Goal: Entertainment & Leisure: Browse casually

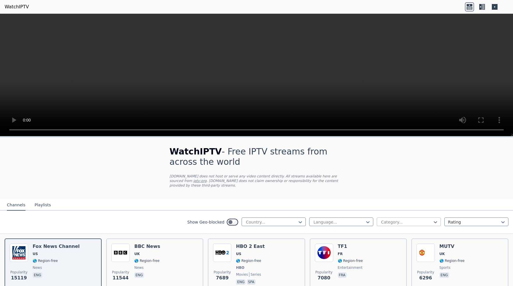
click at [389, 222] on div at bounding box center [407, 222] width 52 height 6
click at [389, 245] on div "Sports" at bounding box center [409, 257] width 64 height 10
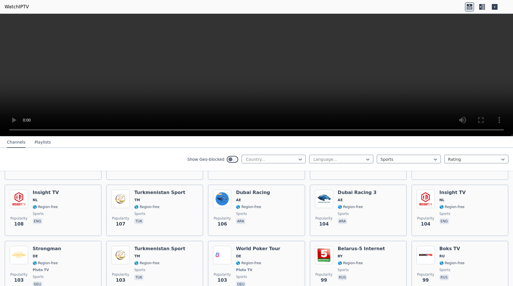
scroll to position [1046, 0]
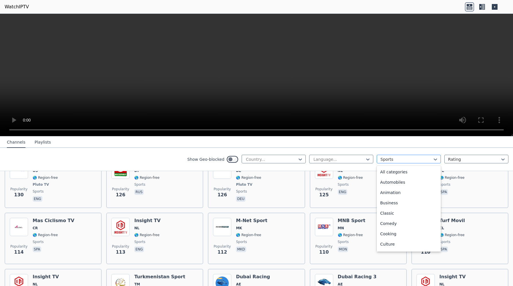
click at [389, 159] on div at bounding box center [407, 159] width 52 height 6
click at [389, 181] on div "Outdoor" at bounding box center [409, 181] width 64 height 10
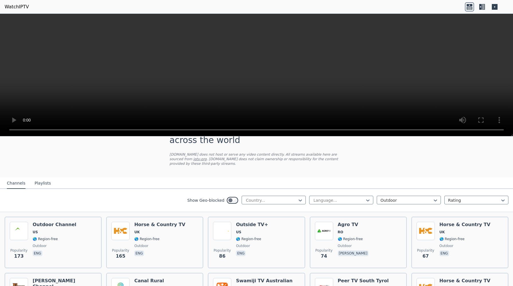
scroll to position [23, 0]
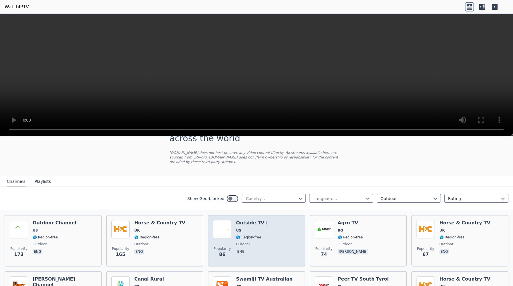
click at [271, 231] on div "Popularity 86 Outside TV+ US 🌎 Region-free outdoor eng" at bounding box center [256, 240] width 87 height 41
click at [245, 238] on span "🌎 Region-free" at bounding box center [248, 237] width 25 height 5
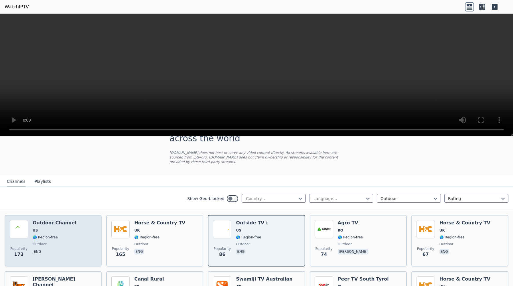
click at [71, 236] on div "Popularity 173 Outdoor Channel US 🌎 Region-free outdoor eng" at bounding box center [53, 240] width 87 height 41
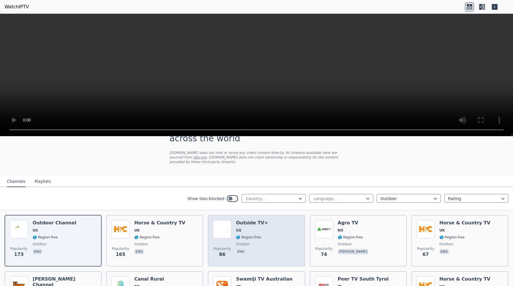
click at [258, 245] on span "eng" at bounding box center [252, 252] width 32 height 7
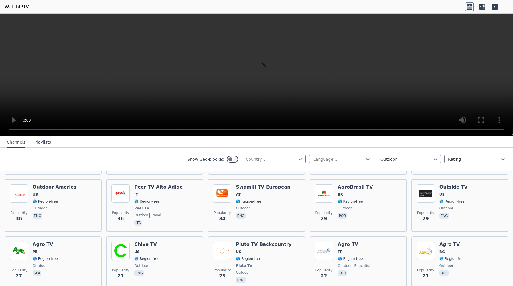
scroll to position [232, 0]
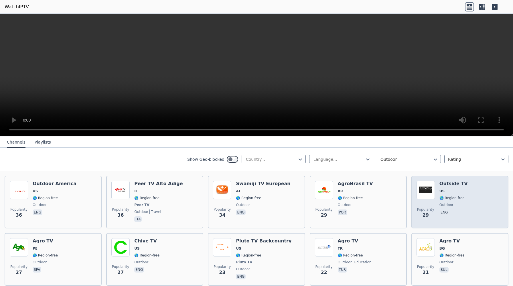
click at [389, 220] on div "Outside TV US 🌎 Region-free outdoor eng" at bounding box center [454, 202] width 28 height 42
click at [389, 219] on div "Outside TV US 🌎 Region-free outdoor eng" at bounding box center [454, 202] width 28 height 42
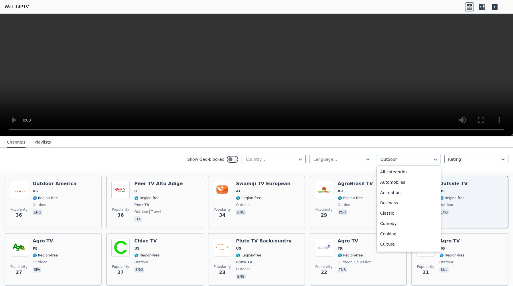
click at [385, 156] on div at bounding box center [407, 159] width 52 height 6
click at [389, 227] on div "Sports" at bounding box center [409, 224] width 64 height 10
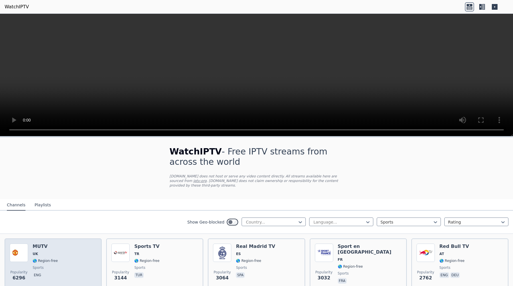
click at [76, 245] on div "Popularity 6296 MUTV [GEOGRAPHIC_DATA] 🌎 Region-free sports eng" at bounding box center [53, 263] width 87 height 41
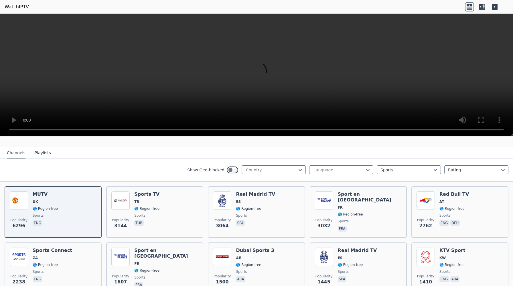
scroll to position [76, 0]
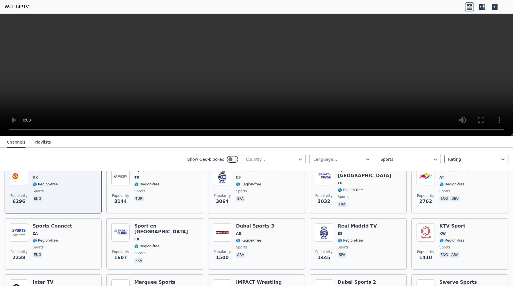
click at [260, 161] on div at bounding box center [271, 159] width 52 height 6
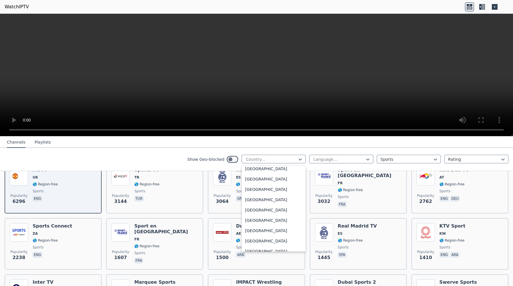
scroll to position [1985, 0]
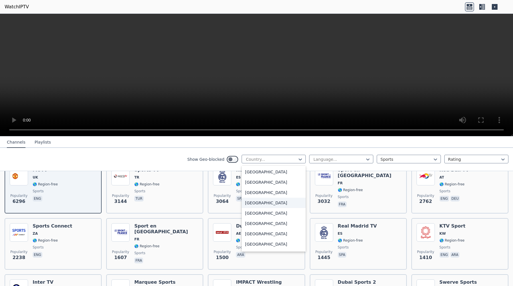
click at [267, 204] on div "[GEOGRAPHIC_DATA]" at bounding box center [274, 203] width 64 height 10
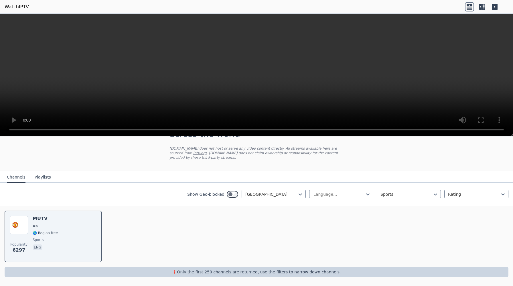
scroll to position [28, 0]
click at [386, 195] on div at bounding box center [407, 194] width 52 height 6
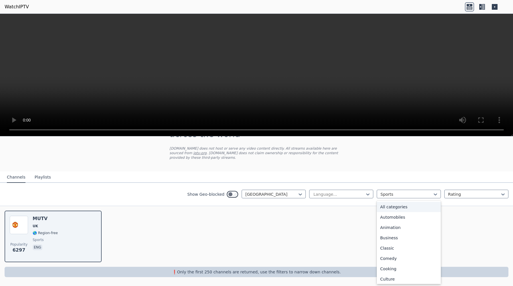
click at [389, 206] on div "All categories" at bounding box center [409, 207] width 64 height 10
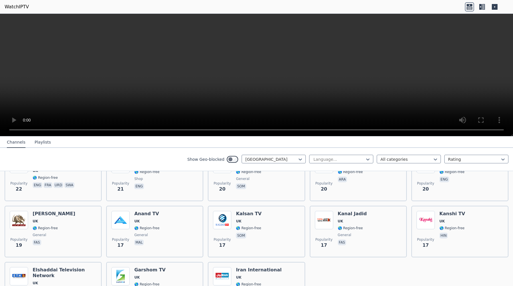
scroll to position [815, 0]
